Goal: Book appointment/travel/reservation

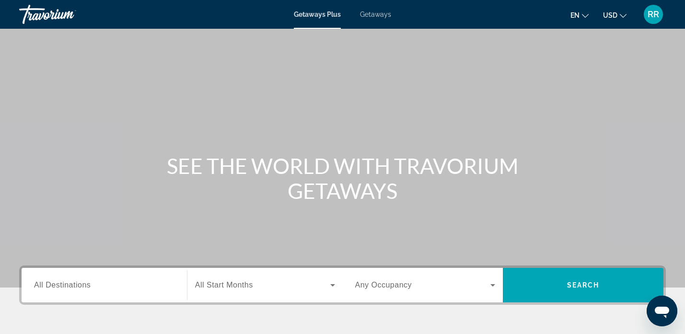
click at [376, 14] on span "Getaways" at bounding box center [375, 15] width 31 height 8
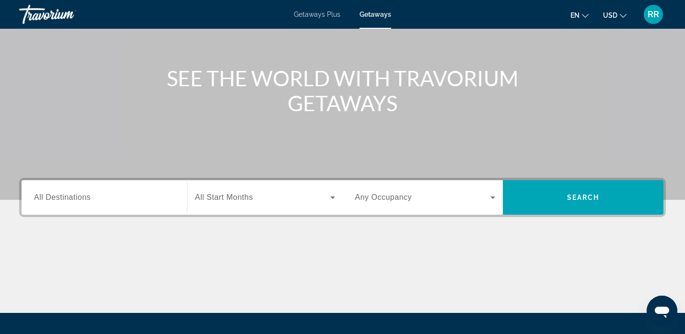
scroll to position [88, 0]
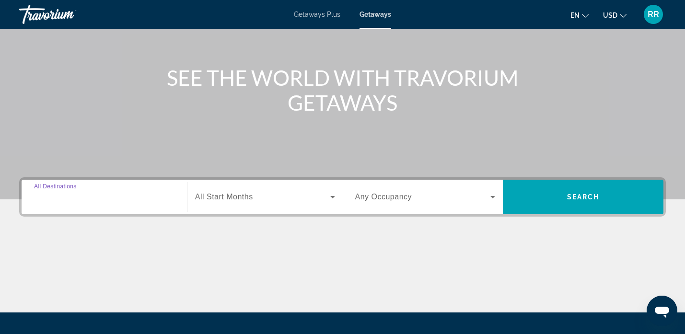
click at [96, 192] on input "Destination All Destinations" at bounding box center [104, 198] width 141 height 12
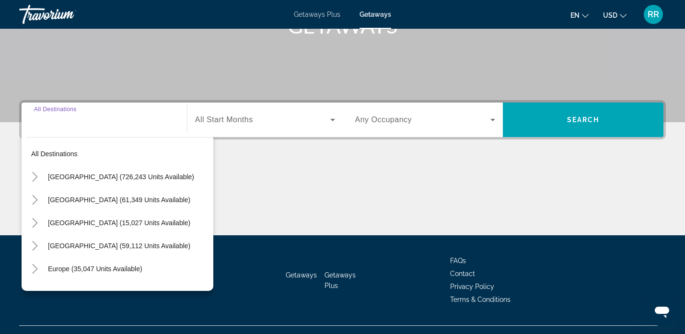
scroll to position [184, 0]
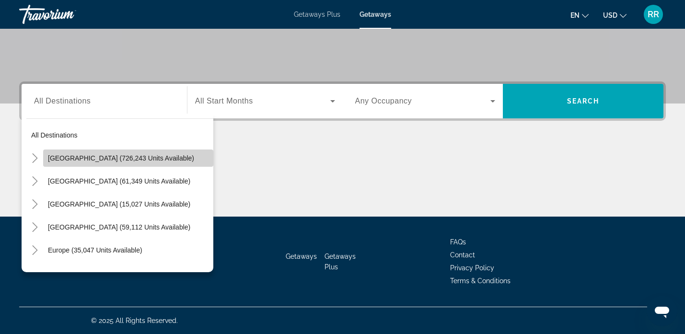
click at [73, 161] on span "[GEOGRAPHIC_DATA] (726,243 units available)" at bounding box center [121, 158] width 146 height 8
type input "**********"
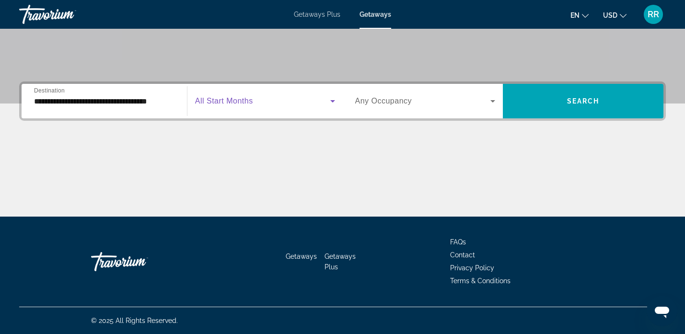
click at [263, 102] on span "Search widget" at bounding box center [262, 101] width 135 height 12
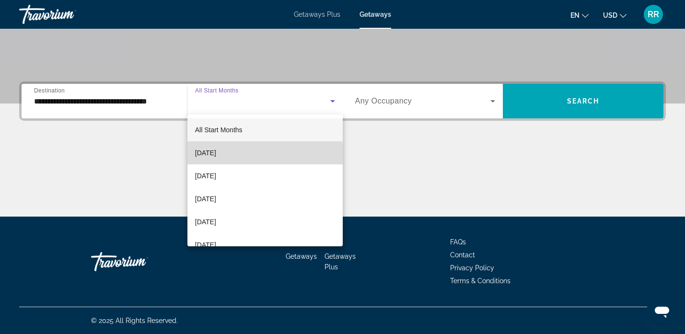
click at [246, 155] on mat-option "[DATE]" at bounding box center [265, 152] width 155 height 23
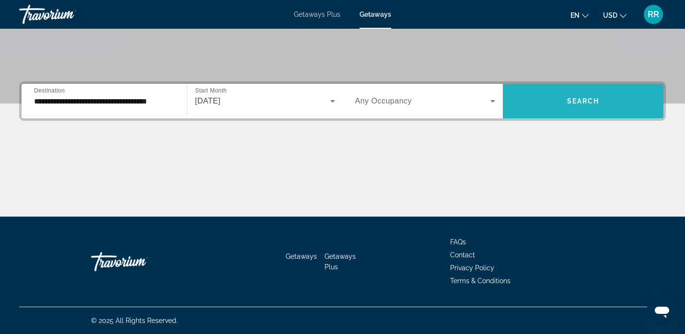
click at [540, 101] on span "Search widget" at bounding box center [583, 101] width 161 height 23
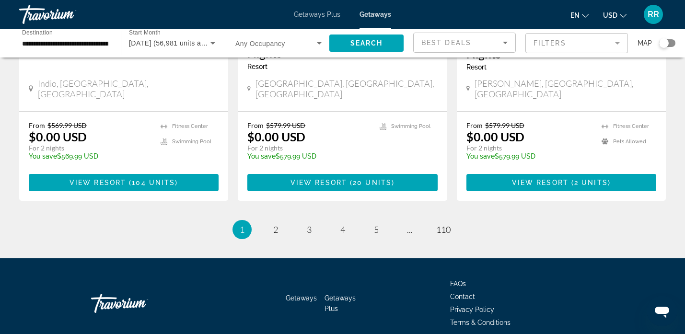
scroll to position [1276, 0]
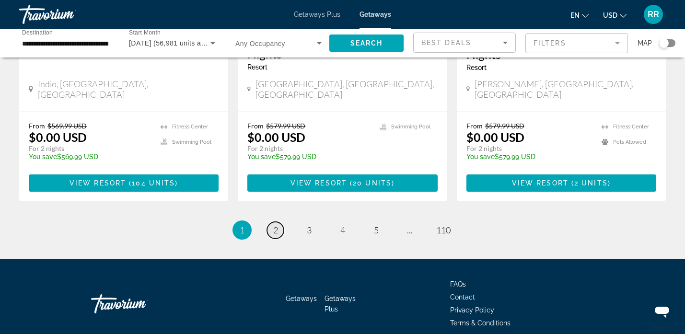
click at [272, 222] on link "page 2" at bounding box center [275, 230] width 17 height 17
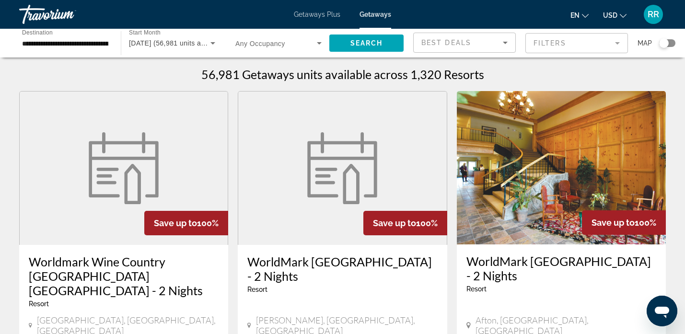
click at [543, 40] on mat-form-field "Filters" at bounding box center [577, 43] width 103 height 20
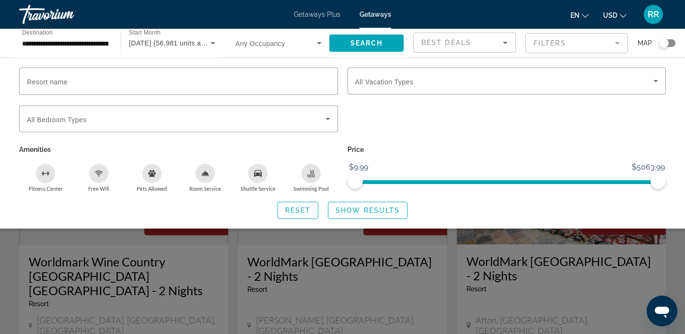
click at [77, 42] on input "**********" at bounding box center [65, 44] width 86 height 12
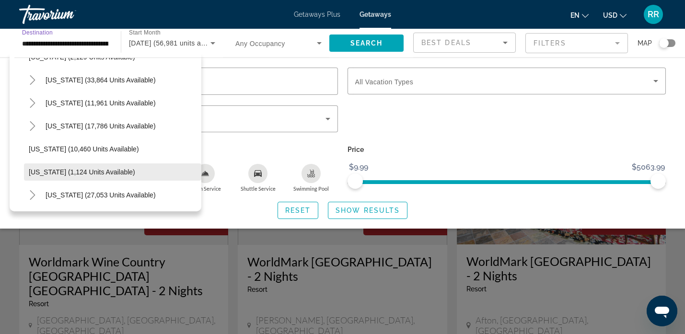
scroll to position [817, 0]
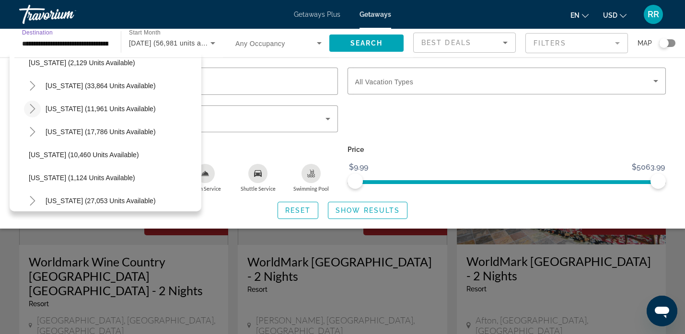
click at [29, 107] on icon "Toggle Tennessee (11,961 units available)" at bounding box center [33, 109] width 10 height 10
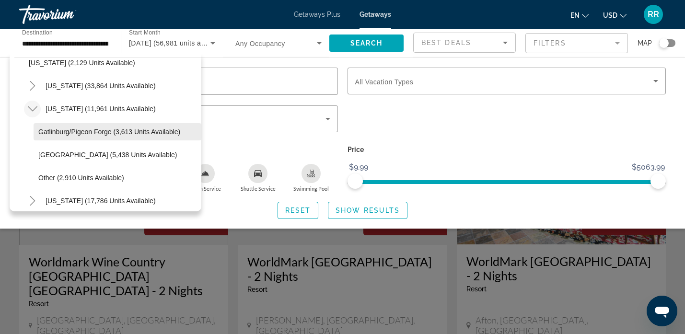
click at [57, 132] on span "Gatlinburg/Pigeon Forge (3,613 units available)" at bounding box center [109, 132] width 142 height 8
type input "**********"
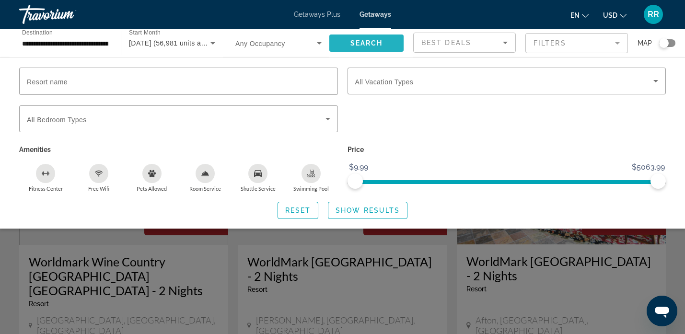
click at [354, 45] on span "Search" at bounding box center [367, 43] width 33 height 8
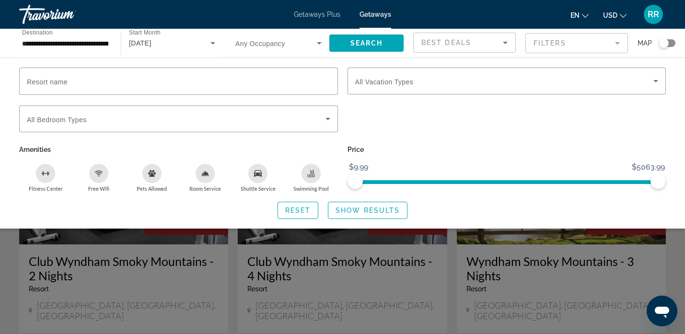
click at [372, 288] on div "Search widget" at bounding box center [342, 239] width 685 height 190
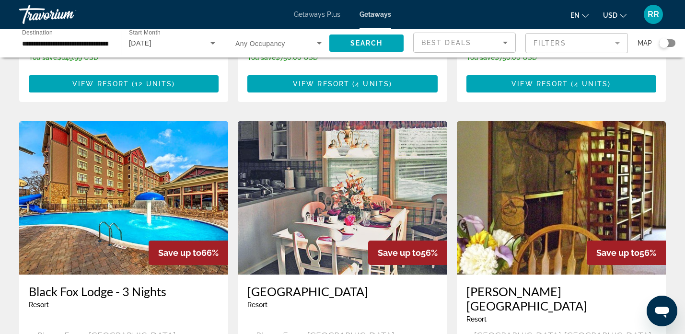
scroll to position [319, 0]
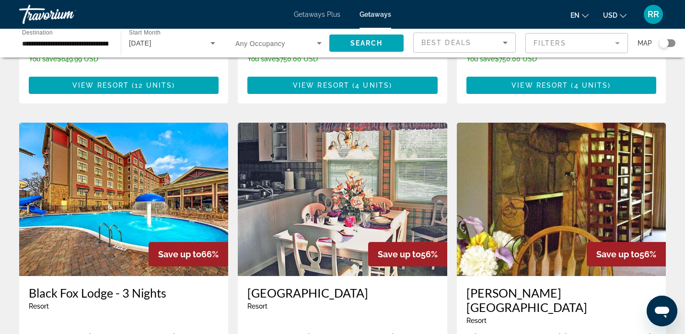
click at [121, 191] on img "Main content" at bounding box center [123, 199] width 209 height 153
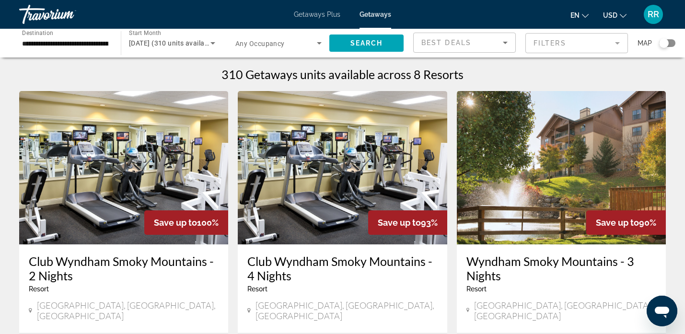
click at [123, 163] on img "Main content" at bounding box center [123, 167] width 209 height 153
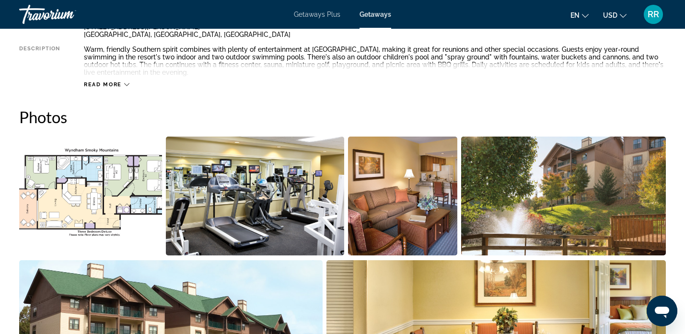
scroll to position [386, 0]
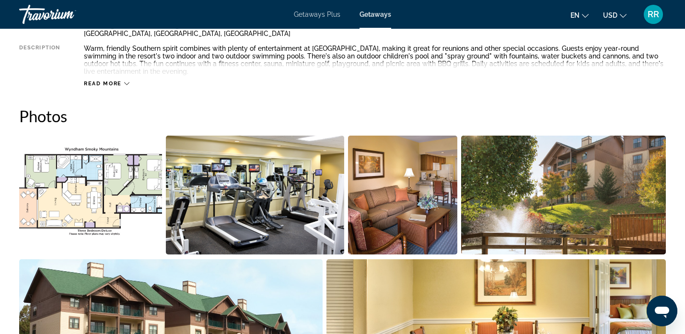
click at [267, 180] on img "Open full-screen image slider" at bounding box center [255, 195] width 179 height 119
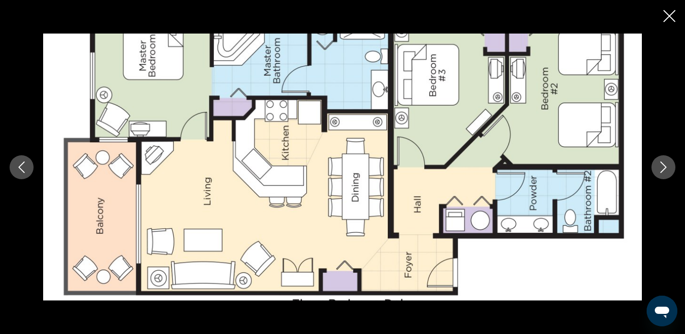
click at [673, 14] on icon "Close slideshow" at bounding box center [670, 16] width 12 height 12
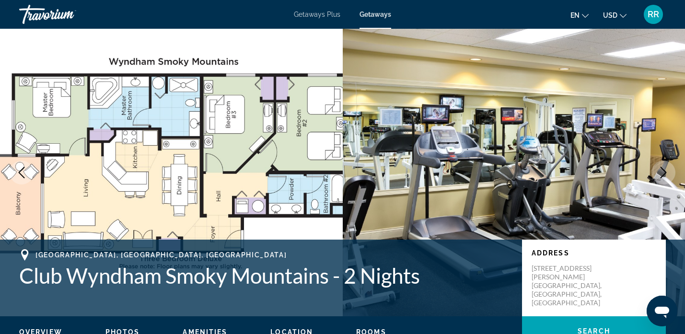
scroll to position [0, 0]
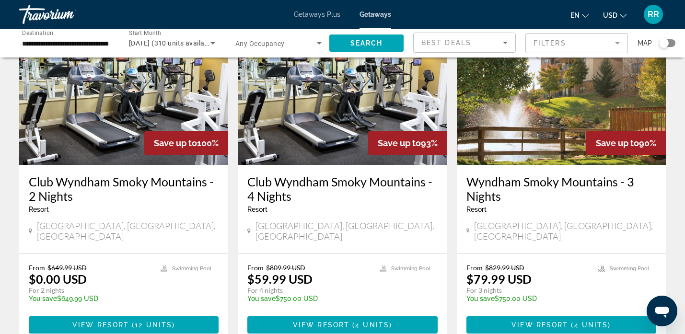
scroll to position [81, 0]
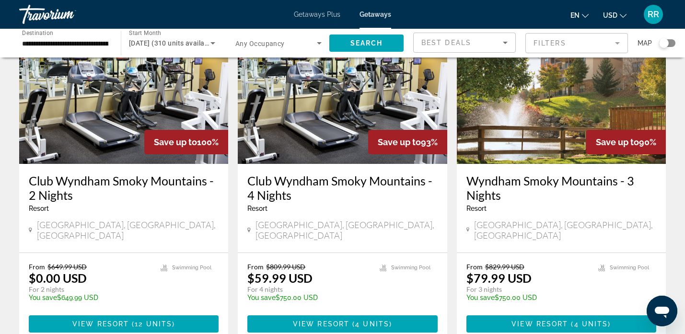
click at [106, 129] on img "Main content" at bounding box center [123, 87] width 209 height 153
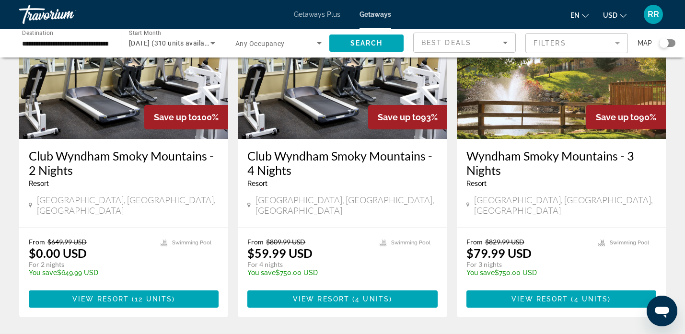
scroll to position [109, 0]
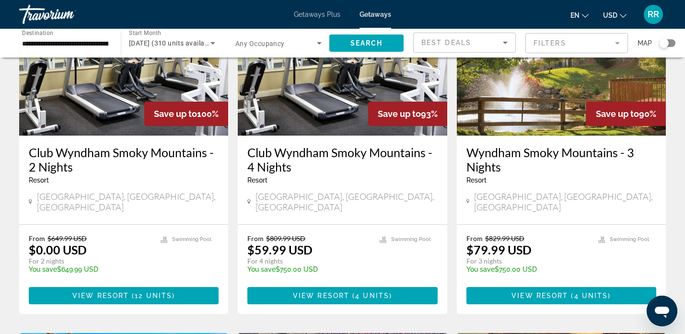
click at [93, 92] on img "Main content" at bounding box center [123, 58] width 209 height 153
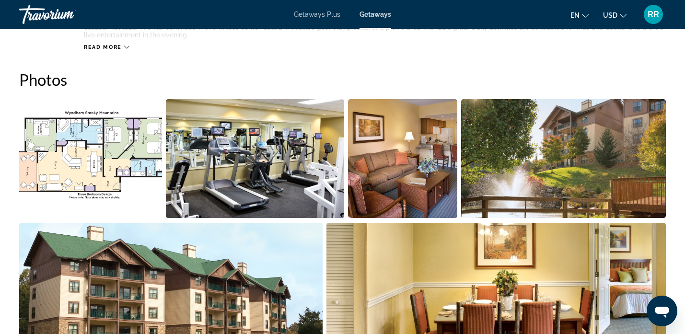
scroll to position [426, 0]
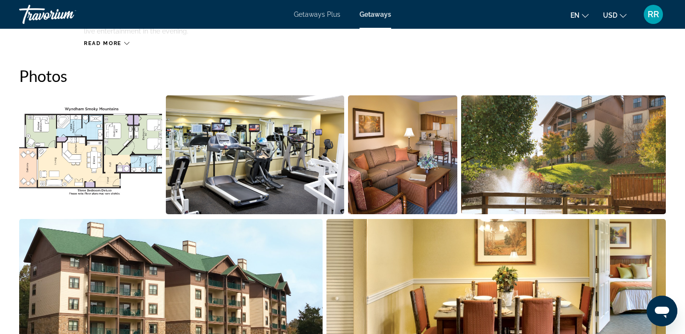
click at [262, 134] on img "Open full-screen image slider" at bounding box center [255, 154] width 179 height 119
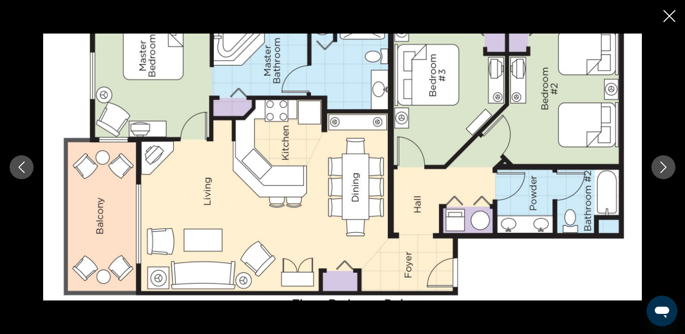
click at [667, 169] on icon "Next image" at bounding box center [664, 168] width 12 height 12
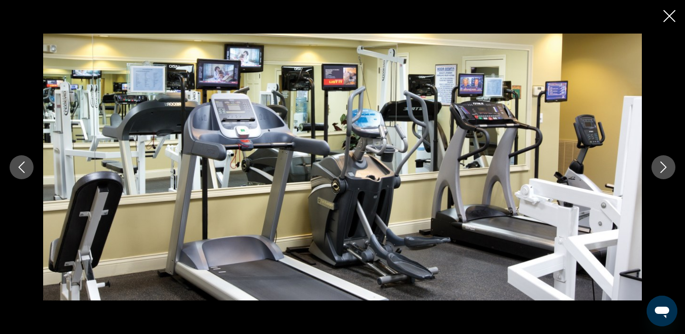
click at [667, 169] on icon "Next image" at bounding box center [664, 168] width 12 height 12
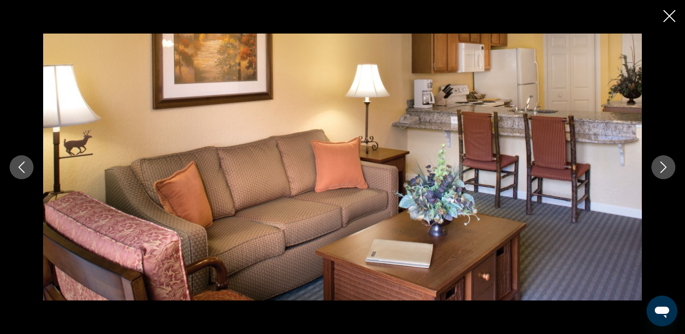
click at [667, 169] on icon "Next image" at bounding box center [664, 168] width 12 height 12
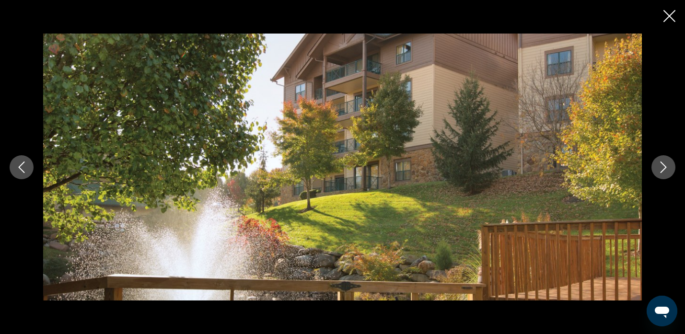
click at [667, 169] on icon "Next image" at bounding box center [664, 168] width 12 height 12
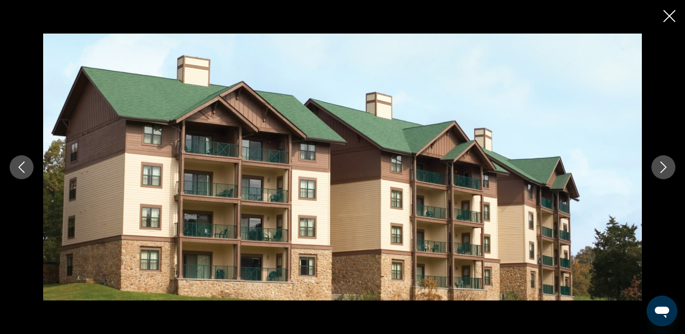
click at [667, 169] on icon "Next image" at bounding box center [664, 168] width 12 height 12
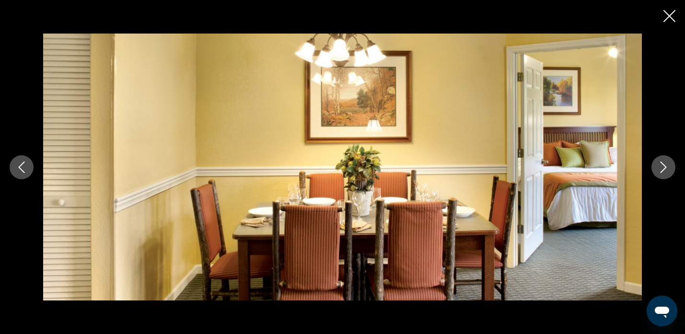
click at [667, 169] on icon "Next image" at bounding box center [664, 168] width 12 height 12
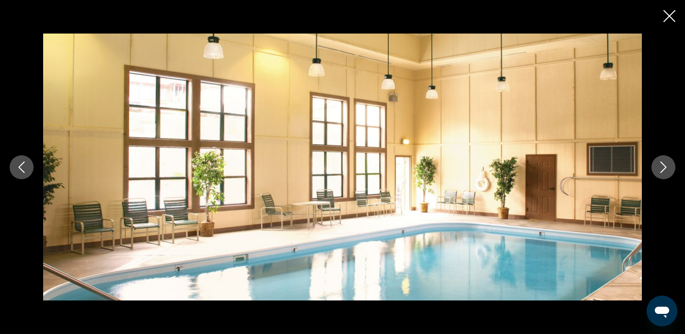
click at [667, 169] on icon "Next image" at bounding box center [664, 168] width 12 height 12
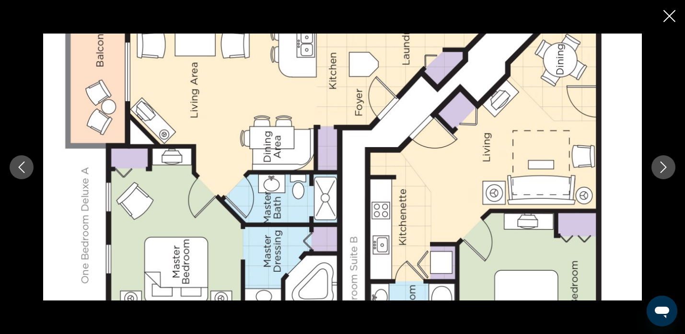
click at [667, 169] on icon "Next image" at bounding box center [664, 168] width 12 height 12
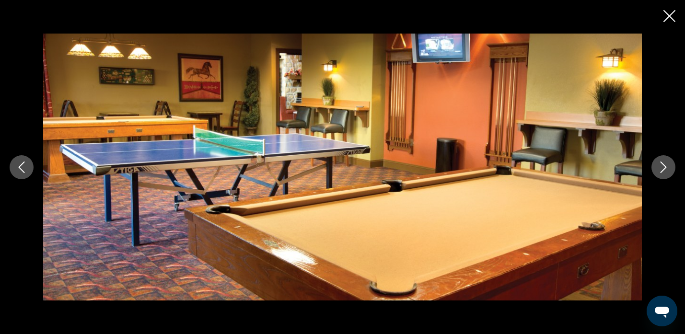
click at [667, 169] on icon "Next image" at bounding box center [664, 168] width 12 height 12
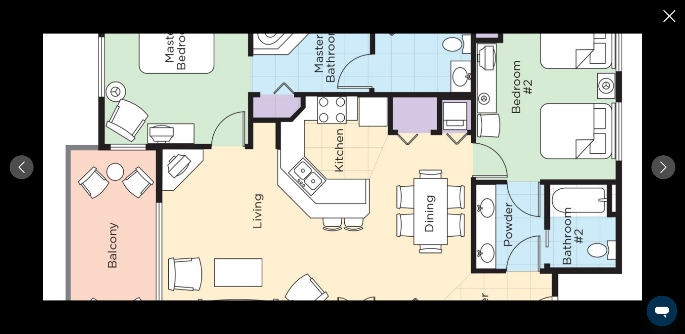
click at [667, 169] on icon "Next image" at bounding box center [664, 168] width 12 height 12
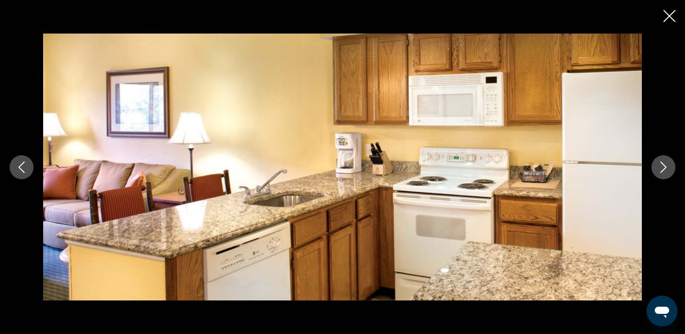
click at [667, 169] on icon "Next image" at bounding box center [664, 168] width 12 height 12
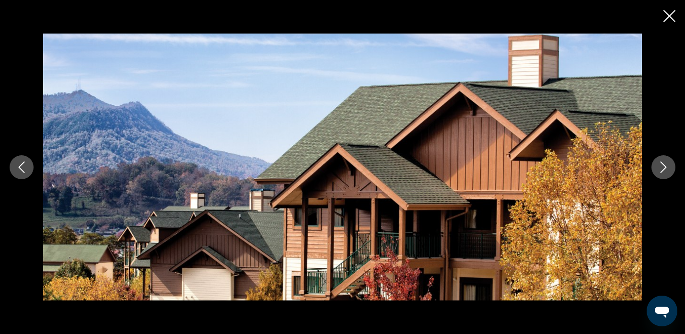
click at [667, 169] on icon "Next image" at bounding box center [664, 168] width 12 height 12
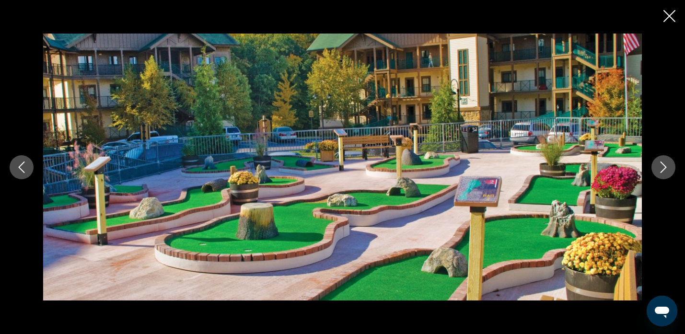
click at [667, 169] on icon "Next image" at bounding box center [664, 168] width 12 height 12
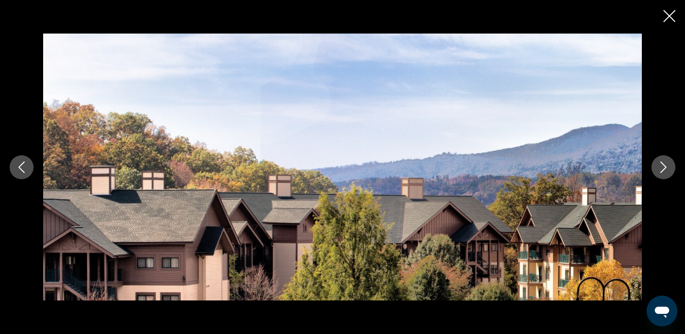
click at [667, 169] on icon "Next image" at bounding box center [664, 168] width 12 height 12
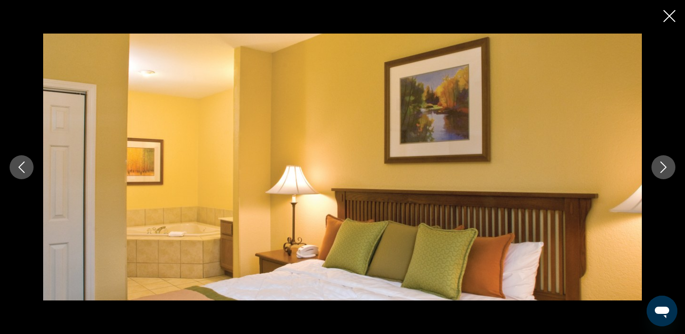
click at [667, 169] on icon "Next image" at bounding box center [664, 168] width 12 height 12
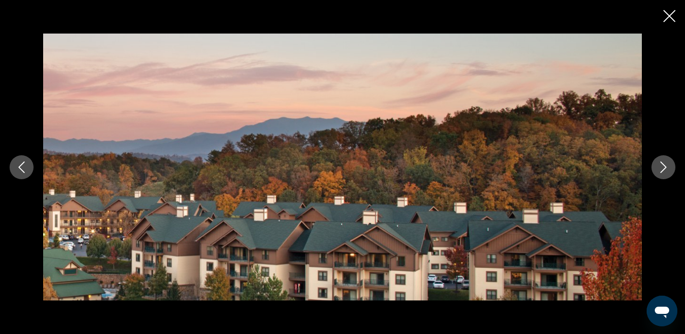
click at [667, 169] on icon "Next image" at bounding box center [664, 168] width 12 height 12
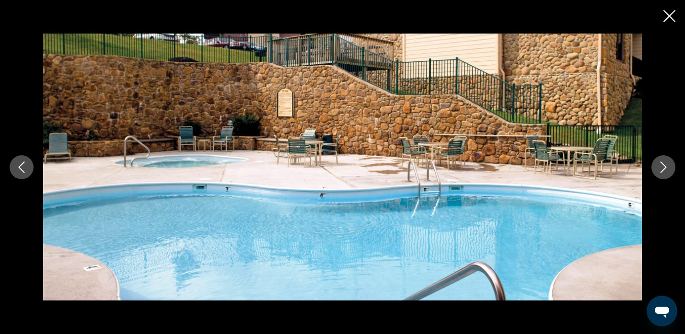
click at [669, 16] on icon "Close slideshow" at bounding box center [670, 16] width 12 height 12
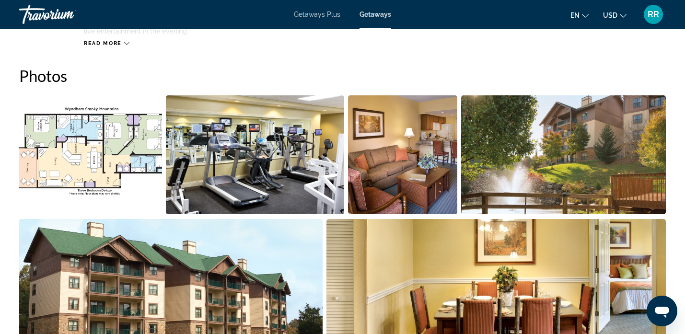
click at [112, 164] on img "Open full-screen image slider" at bounding box center [90, 154] width 143 height 119
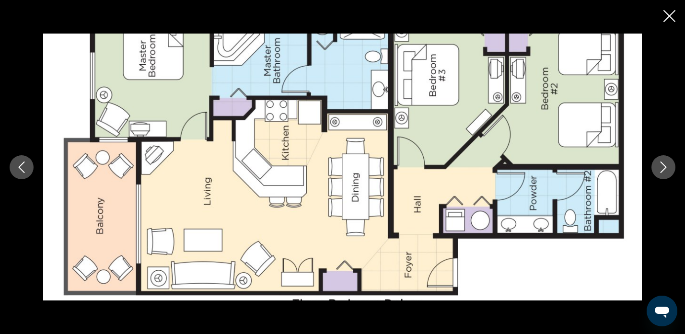
scroll to position [364, 0]
click at [669, 16] on icon "Close slideshow" at bounding box center [670, 16] width 12 height 12
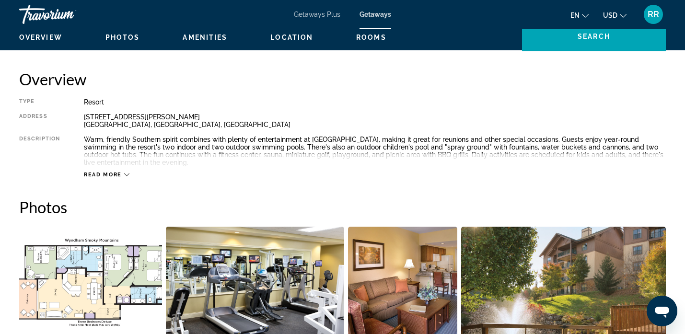
scroll to position [294, 0]
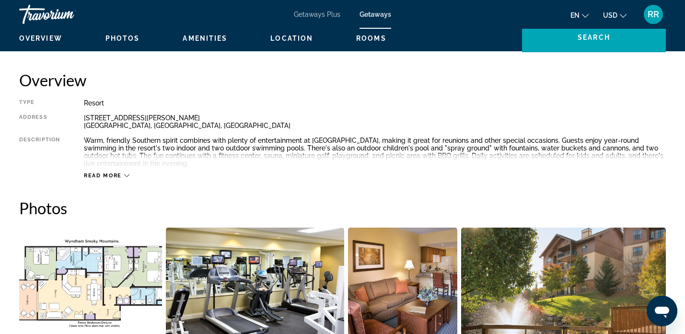
click at [119, 175] on span "Read more" at bounding box center [103, 176] width 38 height 6
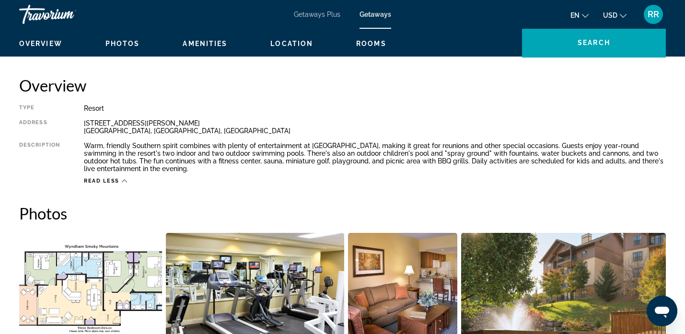
scroll to position [288, 0]
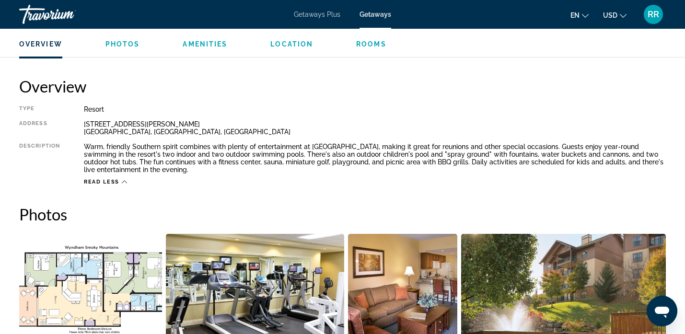
click at [122, 45] on span "Photos" at bounding box center [122, 44] width 35 height 8
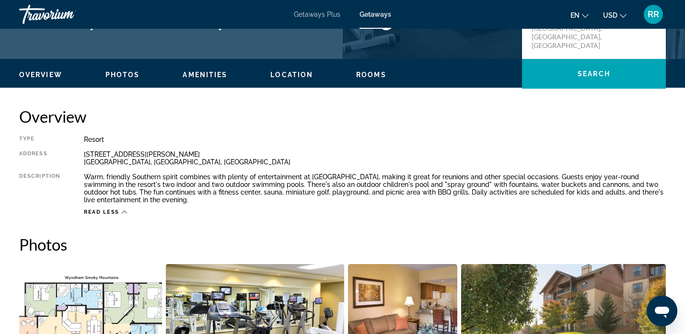
scroll to position [257, 0]
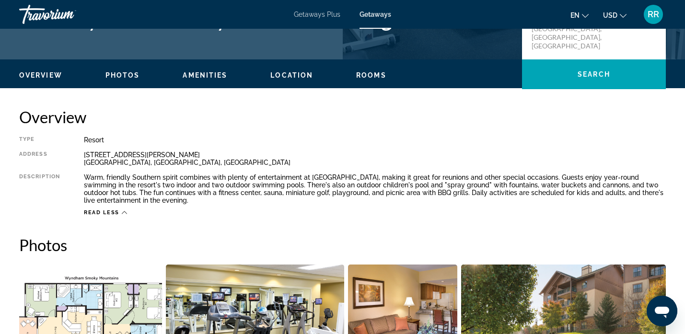
click at [195, 78] on span "Amenities" at bounding box center [205, 75] width 45 height 8
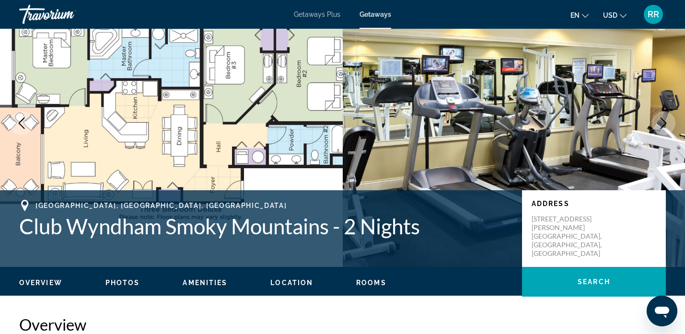
scroll to position [49, 0]
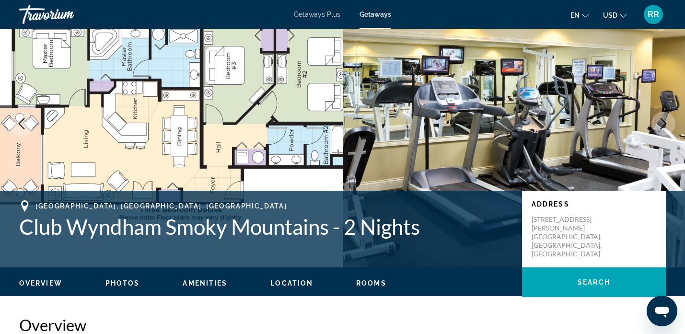
click at [361, 281] on span "Rooms" at bounding box center [371, 284] width 30 height 8
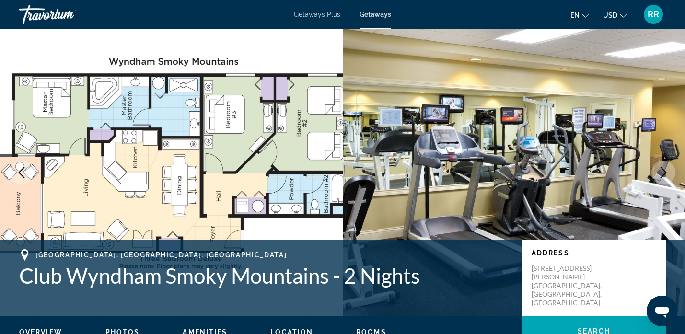
scroll to position [0, 0]
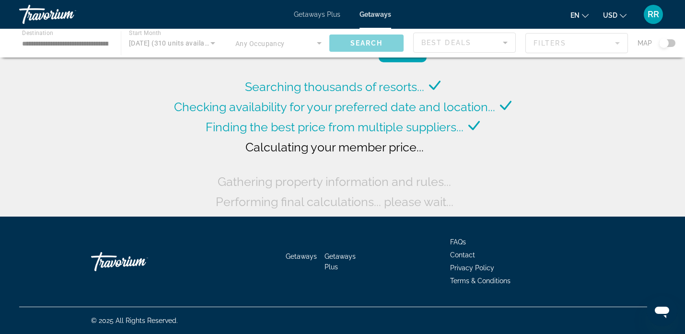
click at [174, 44] on div "Main content" at bounding box center [342, 43] width 685 height 29
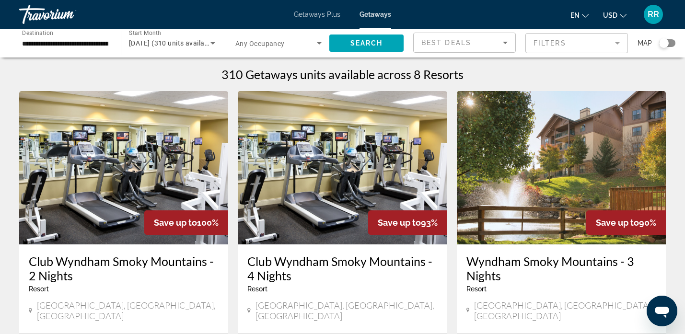
click at [174, 44] on span "[DATE] (310 units available)" at bounding box center [172, 43] width 87 height 8
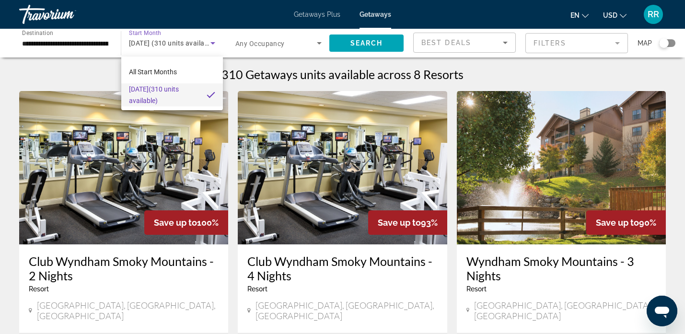
click at [210, 95] on mat-pseudo-checkbox at bounding box center [211, 95] width 9 height 9
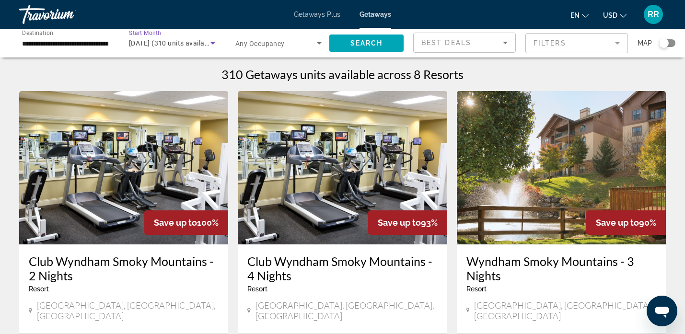
click at [216, 43] on icon "Search widget" at bounding box center [213, 43] width 12 height 12
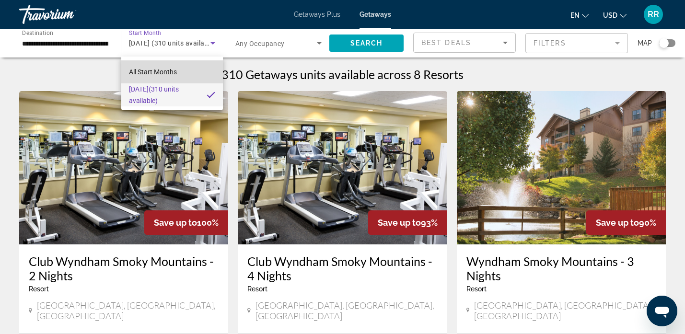
click at [191, 65] on mat-option "All Start Months" at bounding box center [172, 71] width 102 height 23
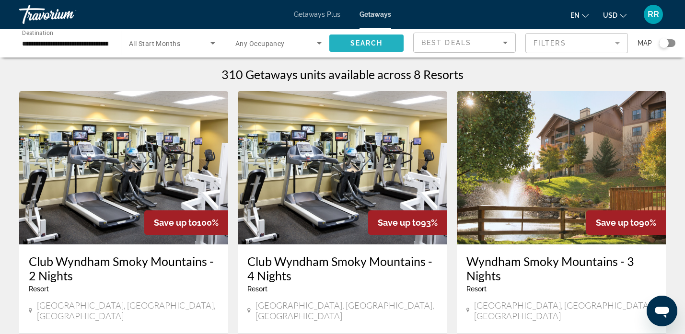
click at [351, 45] on span "Search" at bounding box center [367, 43] width 33 height 8
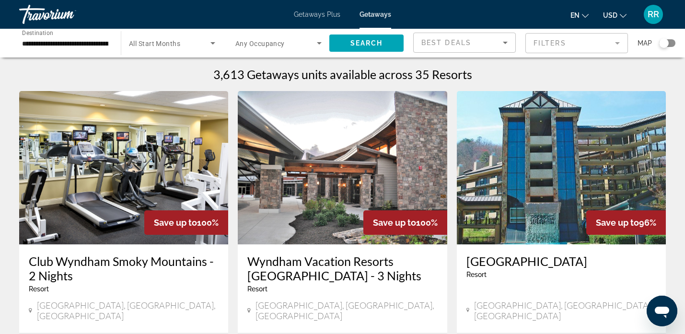
click at [596, 183] on img "Main content" at bounding box center [561, 167] width 209 height 153
click at [341, 152] on img "Main content" at bounding box center [342, 167] width 209 height 153
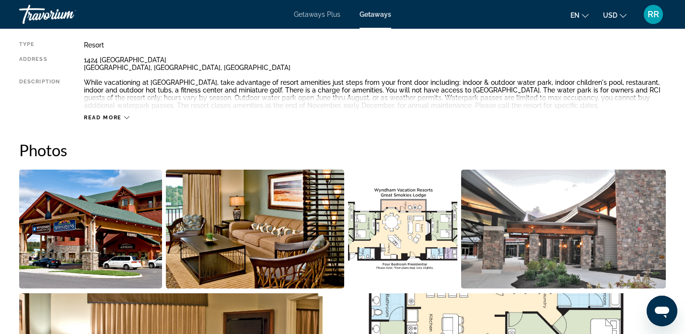
scroll to position [358, 0]
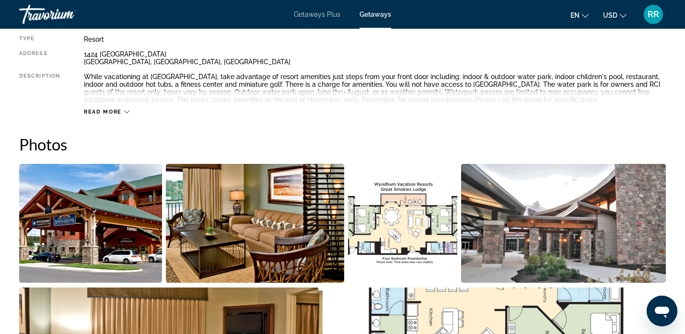
click at [216, 215] on img "Open full-screen image slider" at bounding box center [255, 223] width 179 height 119
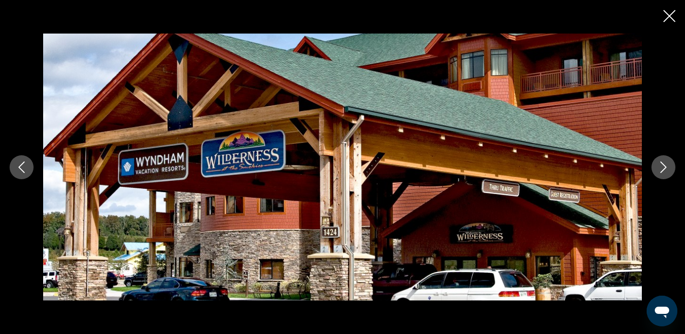
click at [664, 168] on icon "Next image" at bounding box center [664, 168] width 12 height 12
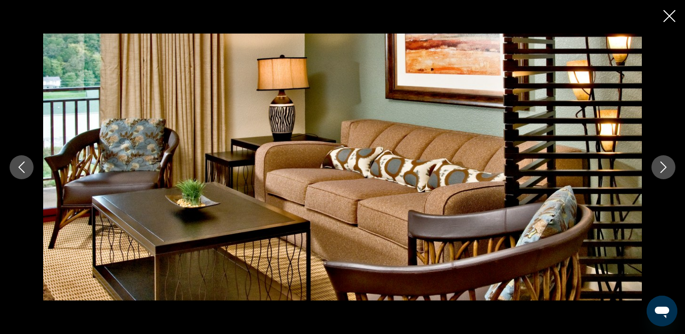
click at [664, 168] on icon "Next image" at bounding box center [664, 168] width 12 height 12
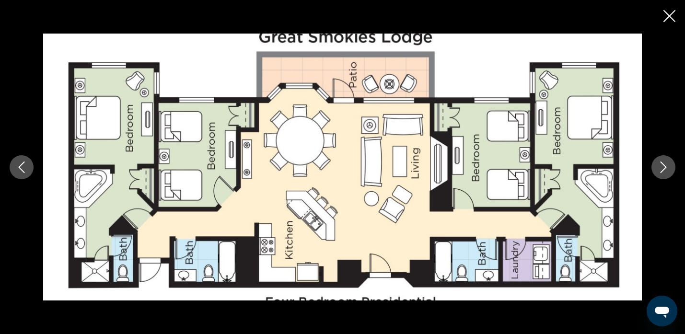
click at [664, 168] on icon "Next image" at bounding box center [664, 168] width 12 height 12
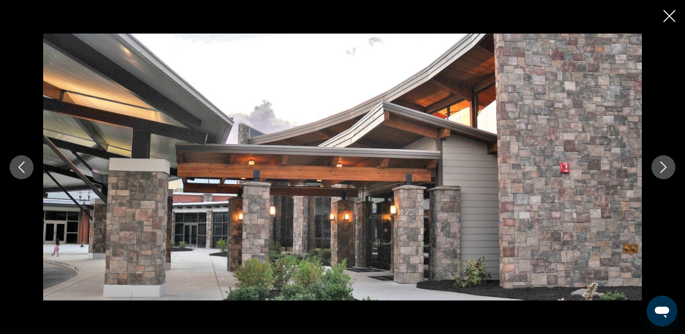
click at [664, 168] on icon "Next image" at bounding box center [664, 168] width 12 height 12
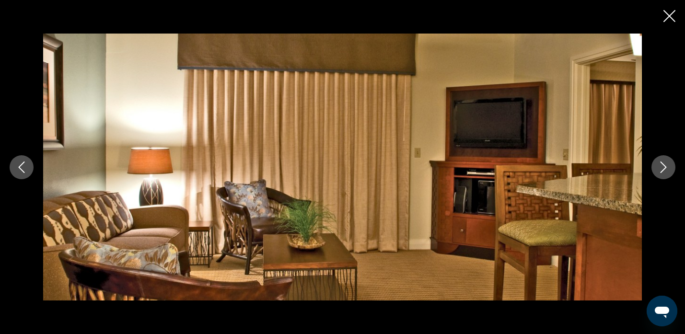
click at [664, 168] on icon "Next image" at bounding box center [664, 168] width 12 height 12
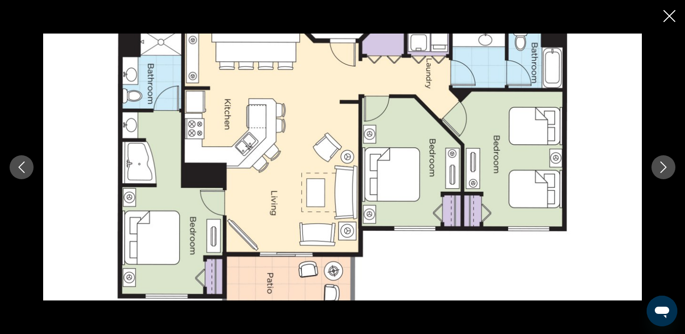
click at [664, 168] on icon "Next image" at bounding box center [664, 168] width 12 height 12
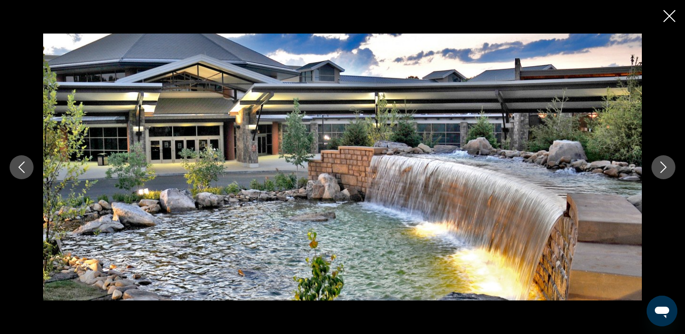
click at [664, 168] on icon "Next image" at bounding box center [664, 168] width 12 height 12
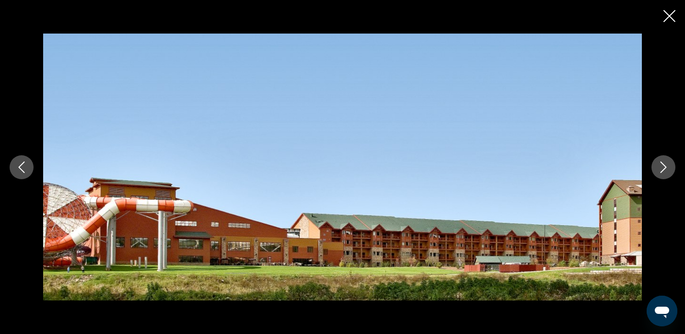
click at [664, 168] on icon "Next image" at bounding box center [664, 168] width 12 height 12
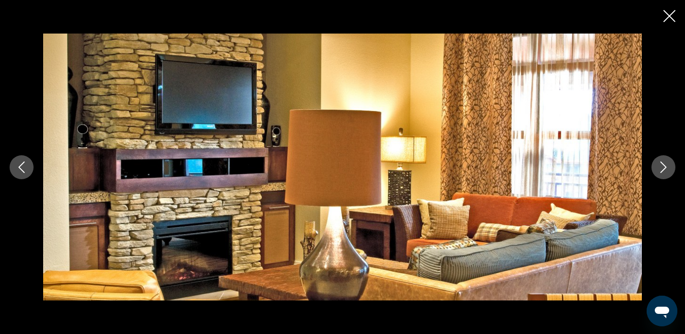
click at [664, 168] on icon "Next image" at bounding box center [664, 168] width 12 height 12
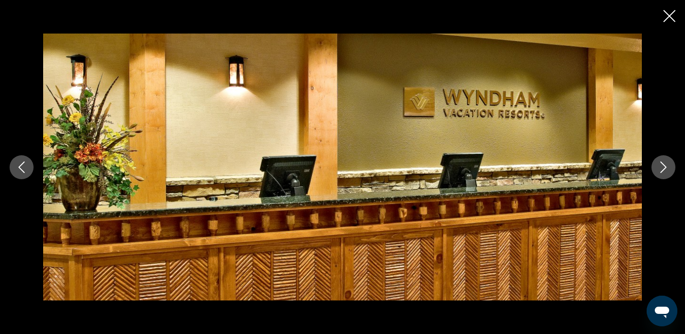
click at [669, 23] on button "Close slideshow" at bounding box center [670, 17] width 12 height 15
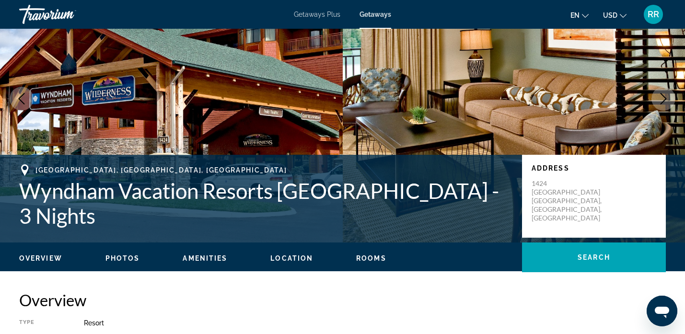
scroll to position [73, 0]
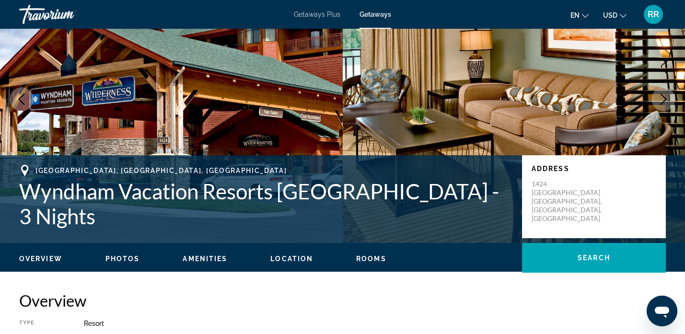
click at [214, 257] on span "Amenities" at bounding box center [205, 259] width 45 height 8
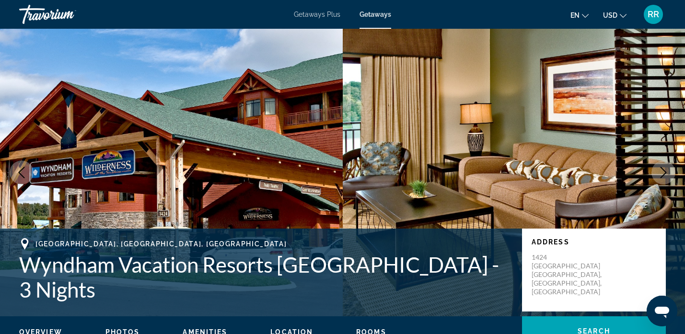
scroll to position [0, 0]
